Goal: Find specific page/section: Find specific page/section

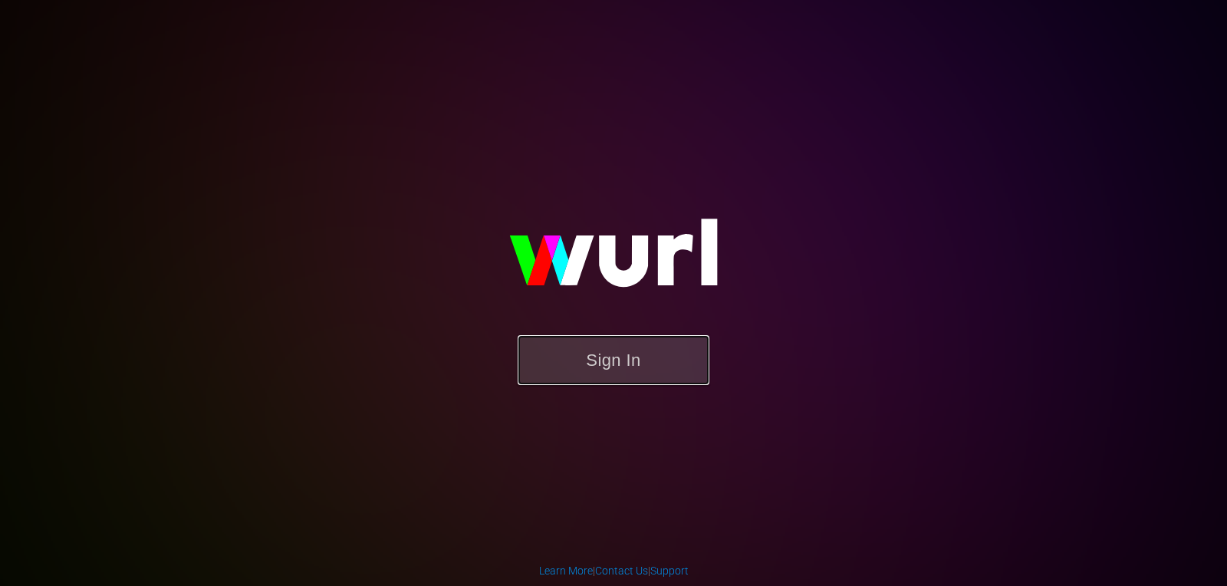
click at [647, 347] on button "Sign In" at bounding box center [614, 360] width 192 height 50
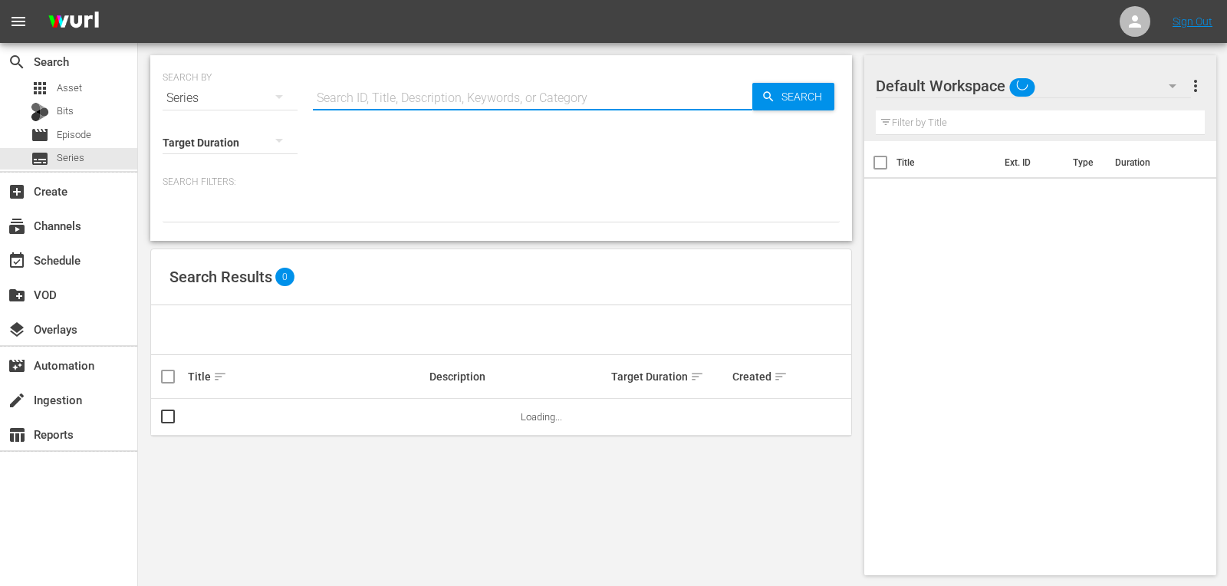
click at [414, 104] on input "text" at bounding box center [532, 98] width 439 height 37
type input "[US_STATE]"
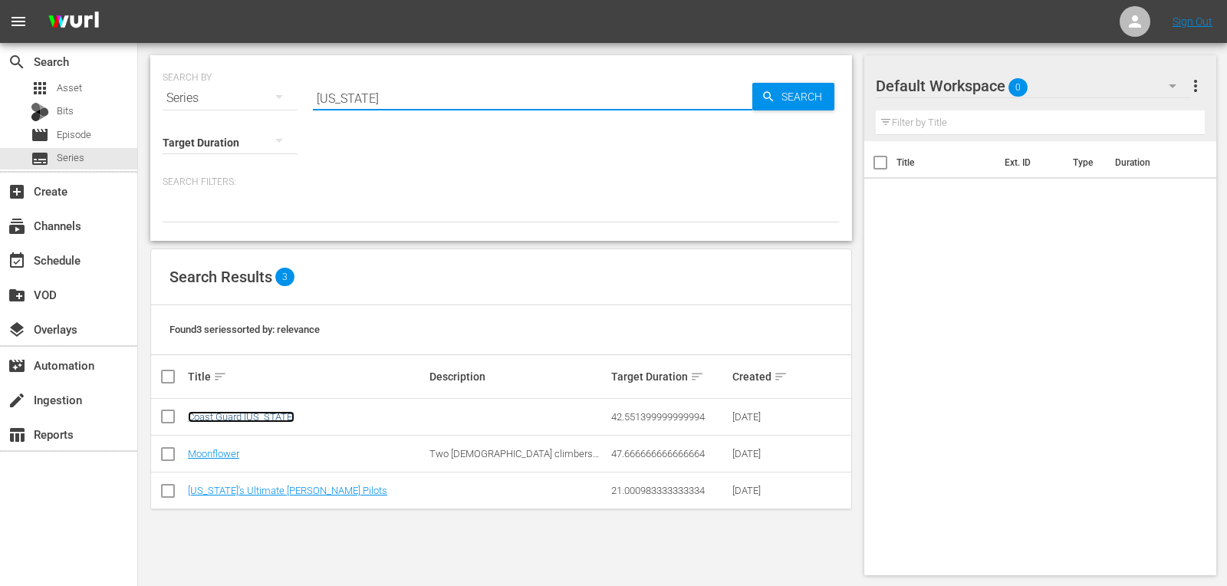
click at [237, 412] on link "Coast Guard [US_STATE]" at bounding box center [241, 417] width 107 height 12
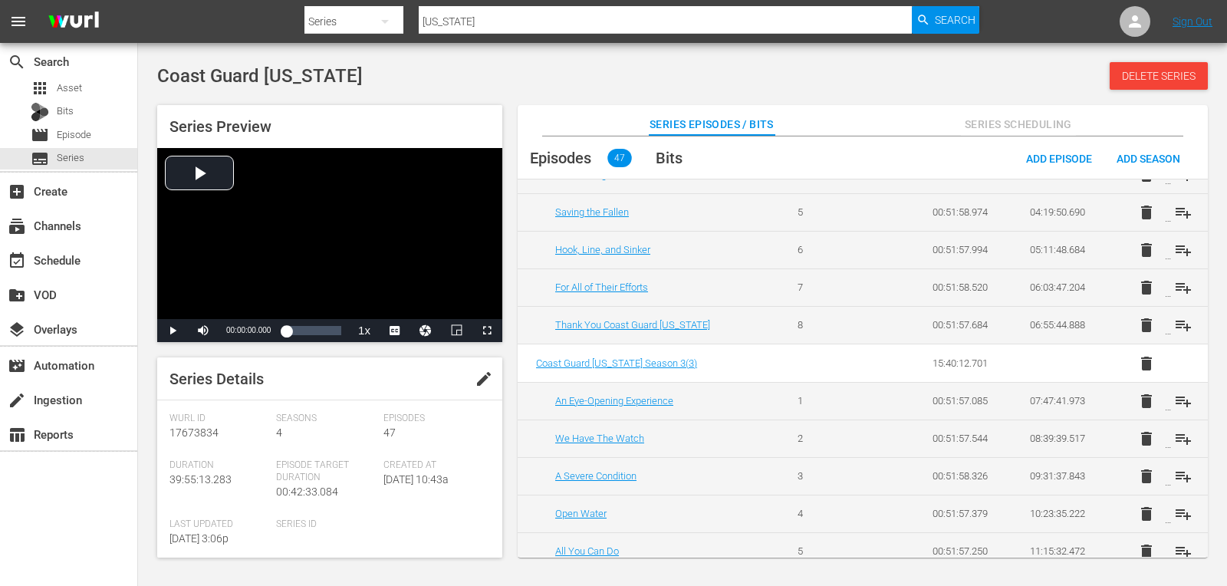
scroll to position [221, 0]
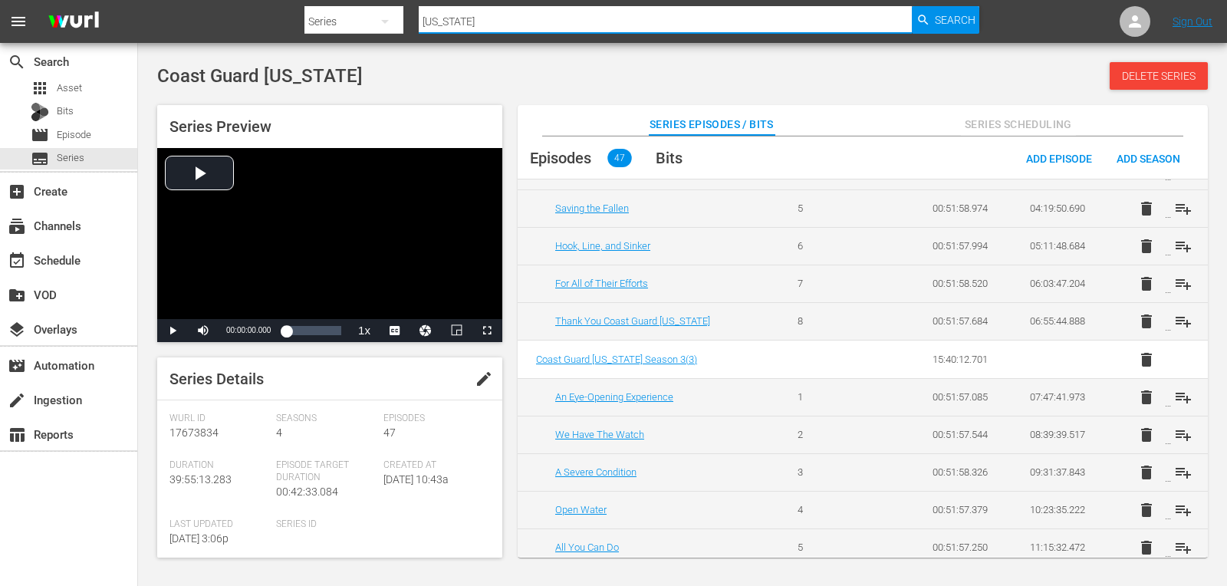
drag, startPoint x: 463, startPoint y: 25, endPoint x: 406, endPoint y: 14, distance: 57.9
click at [406, 14] on div "Search By Series Search ID, Title, Description, Keywords, or Category [US_STATE…" at bounding box center [641, 21] width 675 height 37
type input "Australia Borde"
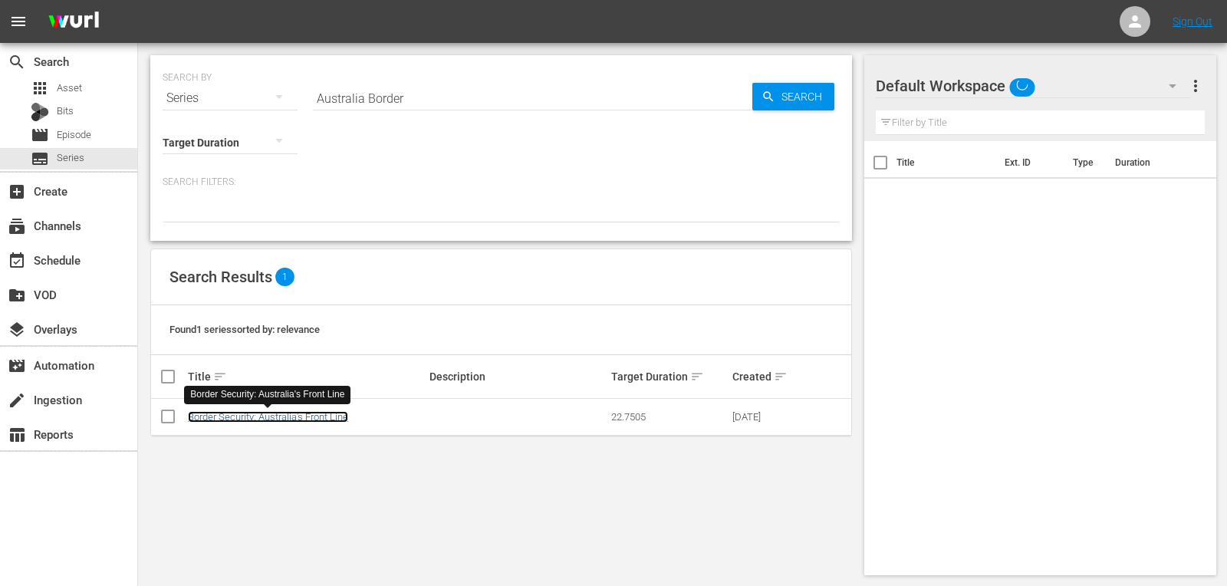
click at [250, 416] on link "Border Security: Australia's Front Line" at bounding box center [268, 417] width 160 height 12
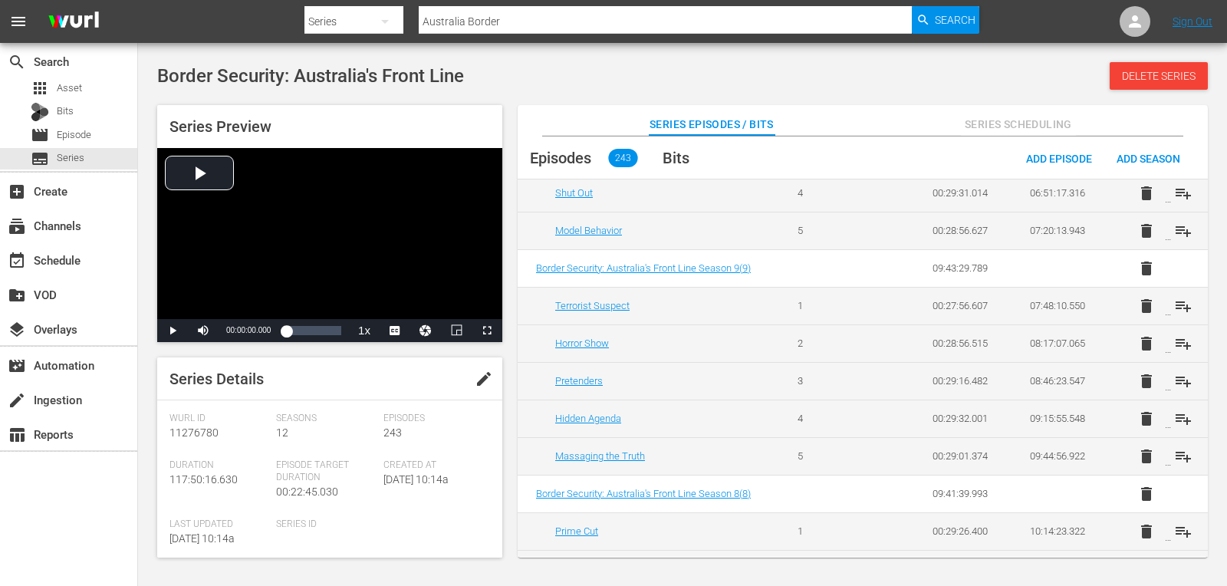
scroll to position [653, 0]
